Goal: Check status

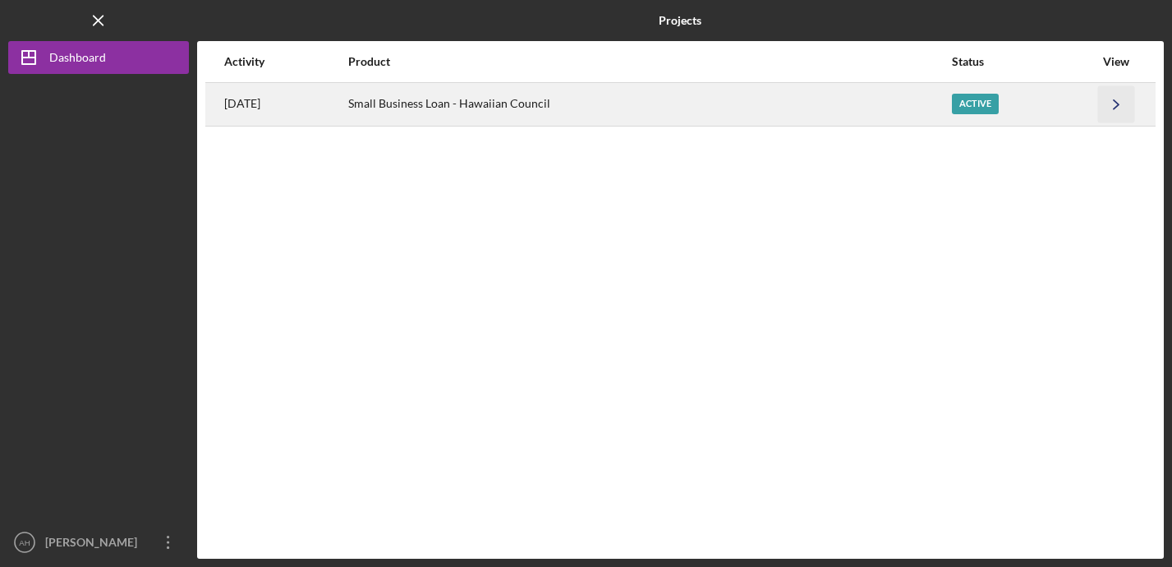
click at [1115, 95] on icon "Icon/Navigate" at bounding box center [1116, 103] width 37 height 37
